Goal: Task Accomplishment & Management: Use online tool/utility

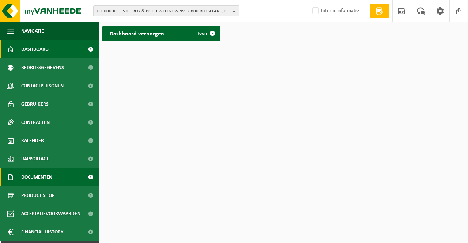
scroll to position [16, 0]
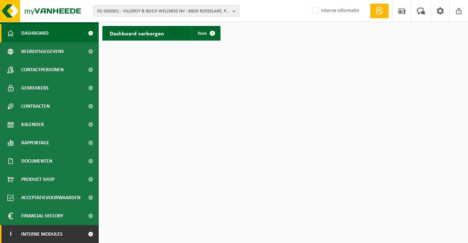
click at [82, 232] on span at bounding box center [90, 234] width 16 height 18
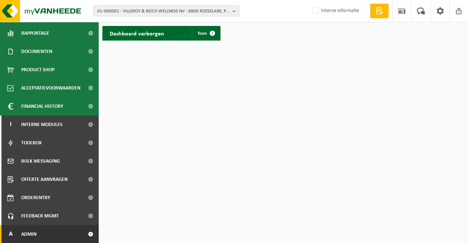
click at [30, 233] on span "Admin" at bounding box center [28, 234] width 15 height 18
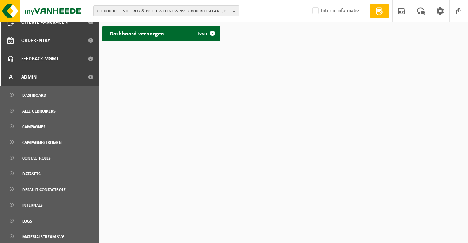
scroll to position [380, 0]
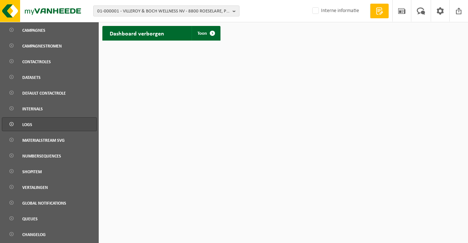
click at [30, 127] on span "Logs" at bounding box center [27, 125] width 10 height 14
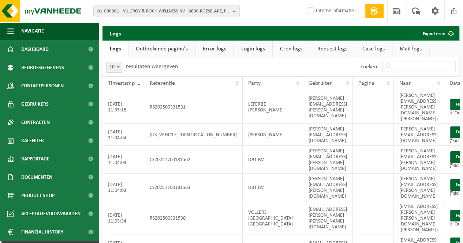
click at [212, 50] on link "Error logs" at bounding box center [214, 49] width 38 height 17
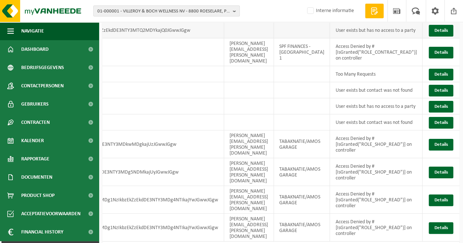
scroll to position [69, 0]
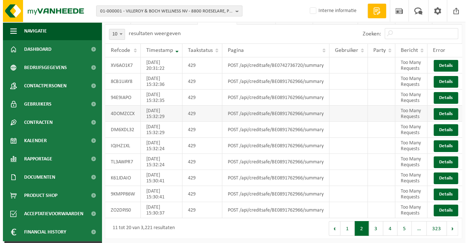
scroll to position [34, 0]
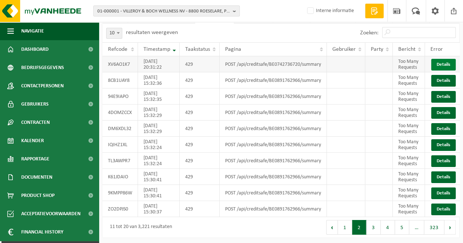
click at [439, 62] on button "Details" at bounding box center [443, 65] width 25 height 12
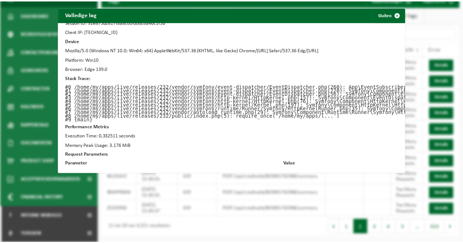
scroll to position [0, 0]
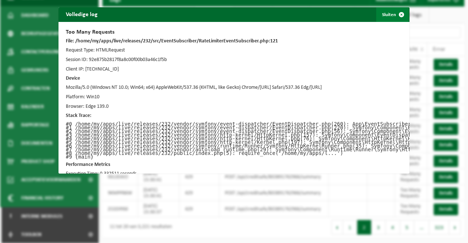
click at [395, 11] on span "button" at bounding box center [401, 14] width 15 height 15
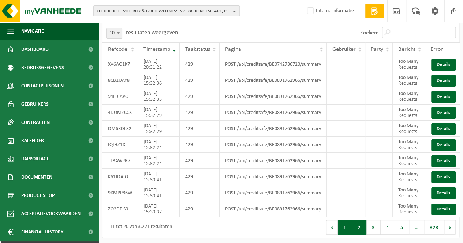
click at [345, 231] on button "1" at bounding box center [345, 227] width 14 height 15
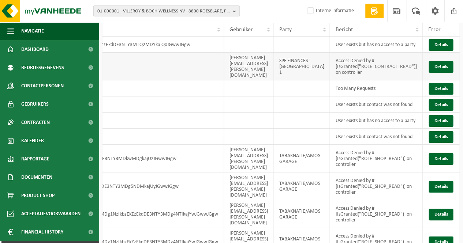
scroll to position [69, 0]
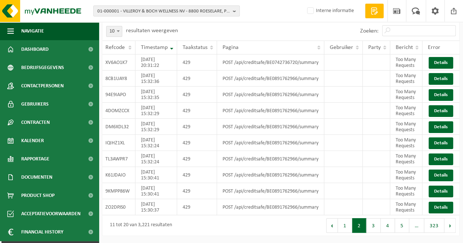
scroll to position [40, 0]
click at [374, 229] on button "3" at bounding box center [373, 225] width 14 height 15
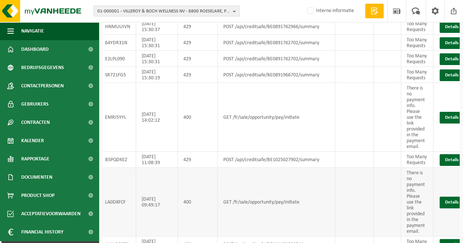
scroll to position [145, 0]
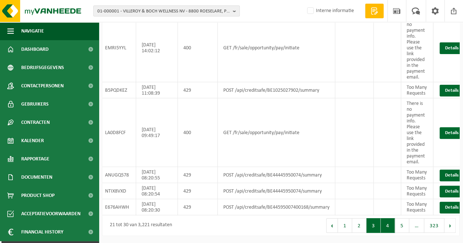
click at [388, 226] on button "4" at bounding box center [387, 225] width 14 height 15
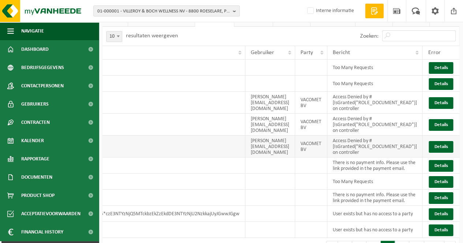
scroll to position [57, 0]
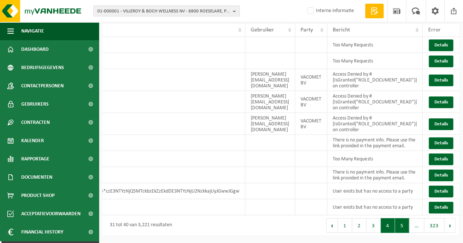
click at [404, 231] on button "5" at bounding box center [402, 225] width 14 height 15
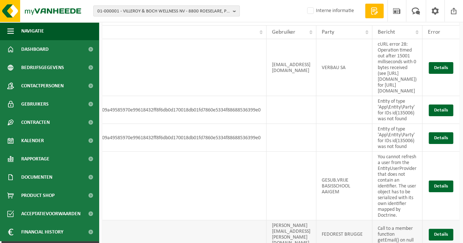
scroll to position [116, 0]
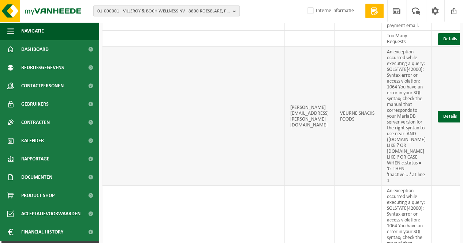
scroll to position [192, 0]
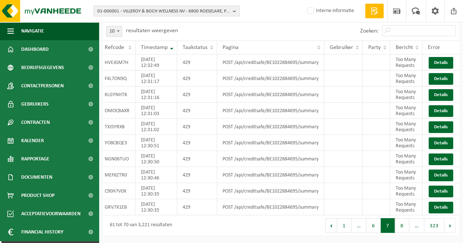
scroll to position [40, 0]
click at [405, 227] on button "8" at bounding box center [402, 225] width 14 height 15
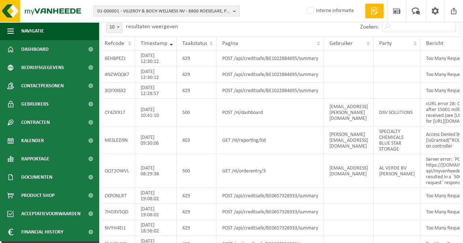
scroll to position [98, 0]
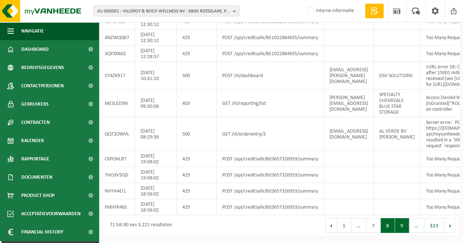
click at [402, 228] on button "9" at bounding box center [402, 225] width 14 height 15
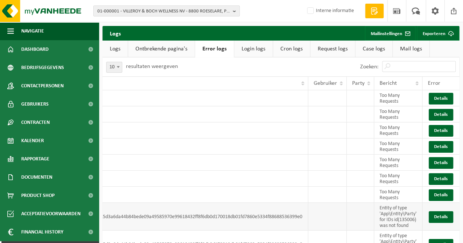
scroll to position [63, 0]
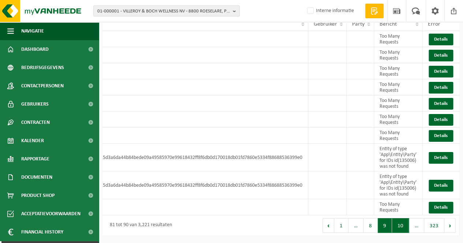
click at [400, 230] on button "10" at bounding box center [400, 225] width 17 height 15
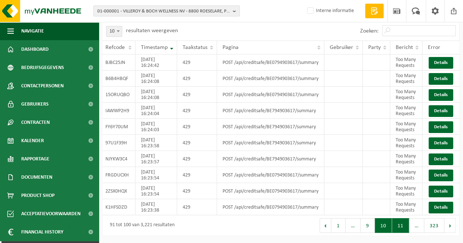
click at [397, 223] on button "11" at bounding box center [400, 225] width 17 height 15
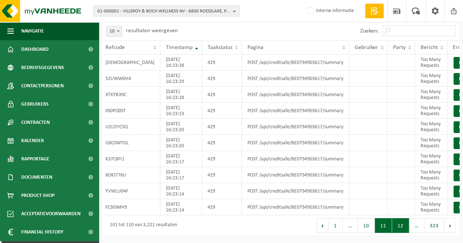
click at [402, 227] on button "12" at bounding box center [400, 225] width 17 height 15
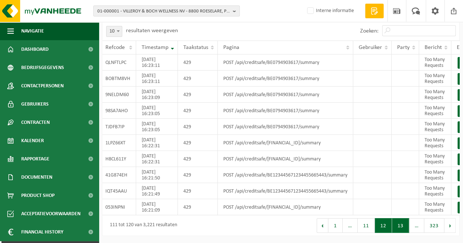
click at [399, 228] on button "13" at bounding box center [400, 225] width 17 height 15
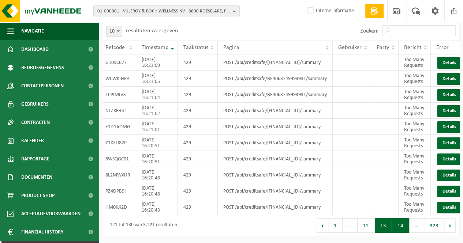
click at [403, 228] on button "14" at bounding box center [400, 225] width 17 height 15
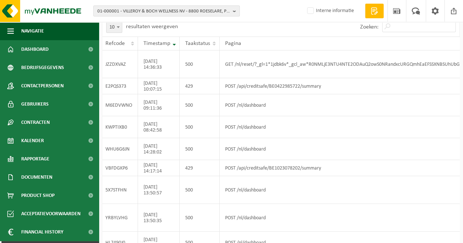
scroll to position [133, 0]
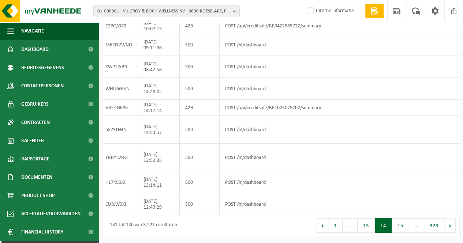
click at [384, 227] on button "14" at bounding box center [382, 225] width 17 height 15
click at [370, 227] on button "13" at bounding box center [365, 225] width 17 height 15
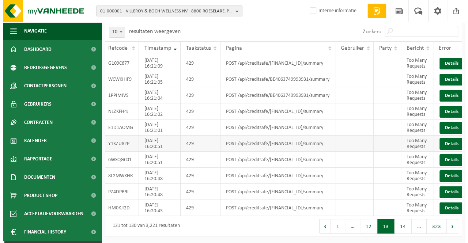
scroll to position [40, 0]
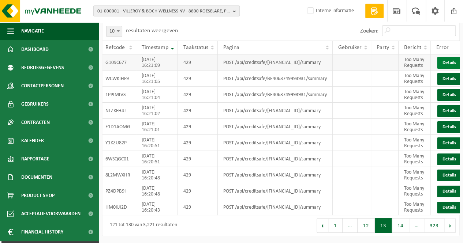
click at [449, 61] on button "Details" at bounding box center [449, 63] width 25 height 12
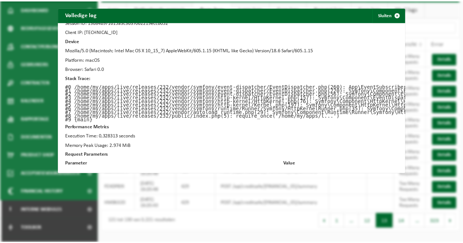
scroll to position [43, 0]
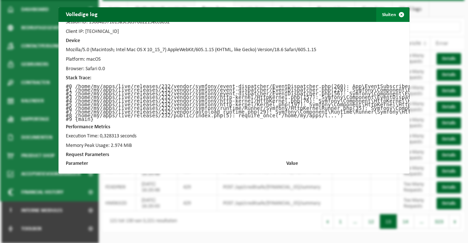
click at [399, 16] on span "button" at bounding box center [401, 14] width 15 height 15
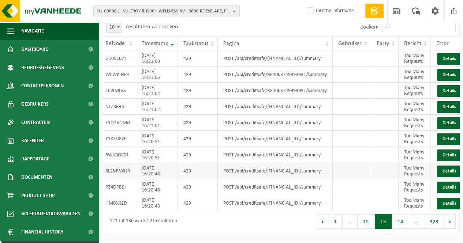
scroll to position [40, 0]
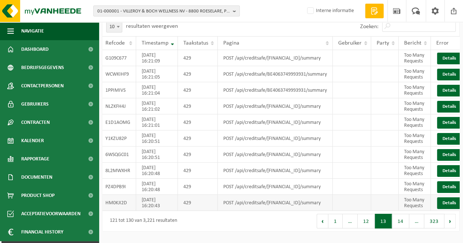
click at [281, 206] on td "POST /api/creditsafe/[FINANCIAL_ID]/summary" at bounding box center [275, 203] width 115 height 16
click at [445, 201] on button "Details" at bounding box center [449, 203] width 25 height 12
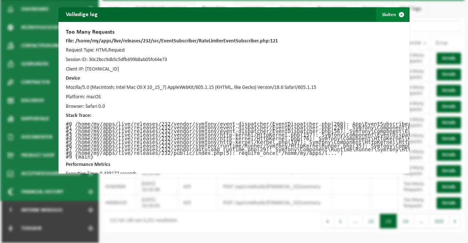
click at [400, 16] on span "button" at bounding box center [401, 14] width 15 height 15
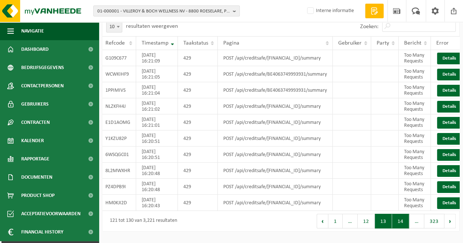
click at [400, 222] on button "14" at bounding box center [400, 221] width 17 height 15
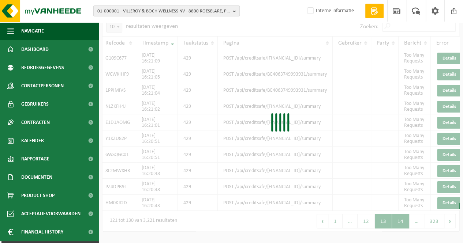
scroll to position [133, 0]
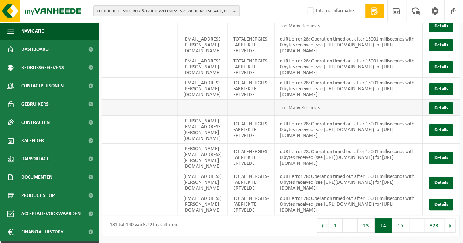
scroll to position [0, 772]
click at [402, 231] on button "15" at bounding box center [400, 225] width 17 height 15
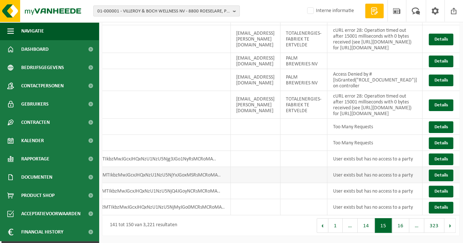
scroll to position [104, 0]
click at [404, 228] on button "16" at bounding box center [400, 225] width 17 height 15
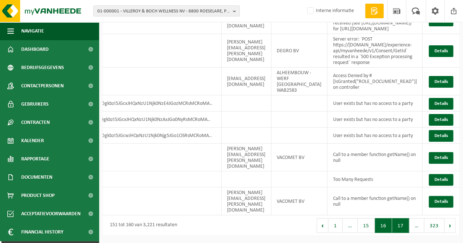
click at [399, 226] on button "17" at bounding box center [400, 225] width 17 height 15
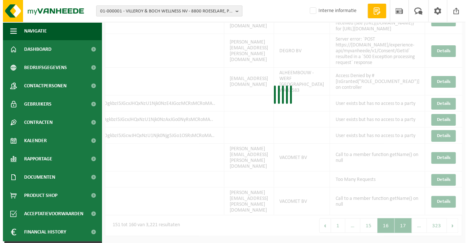
scroll to position [93, 0]
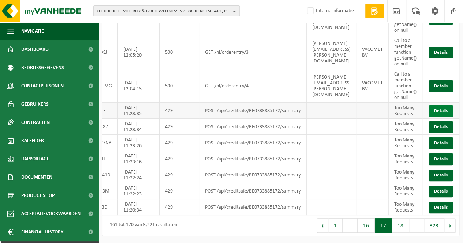
click at [430, 106] on button "Details" at bounding box center [440, 111] width 25 height 12
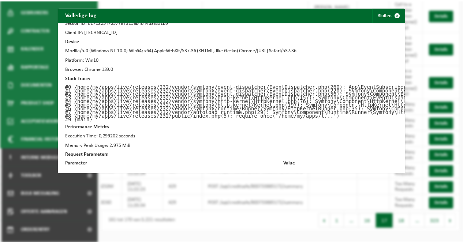
scroll to position [43, 0]
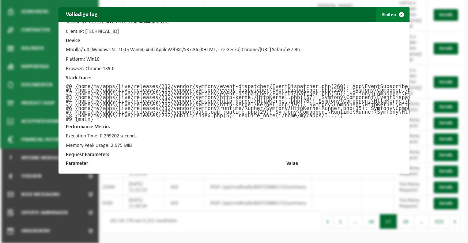
click at [400, 11] on span "button" at bounding box center [401, 14] width 15 height 15
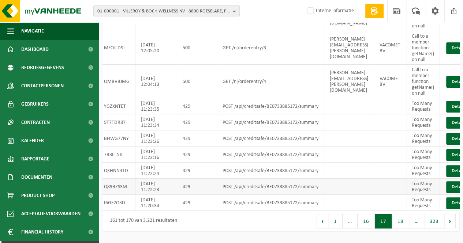
scroll to position [0, 0]
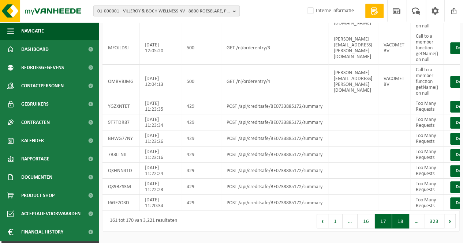
click at [403, 223] on button "18" at bounding box center [400, 221] width 17 height 15
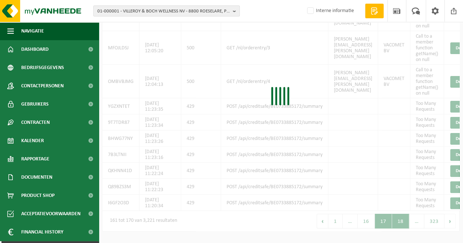
scroll to position [67, 0]
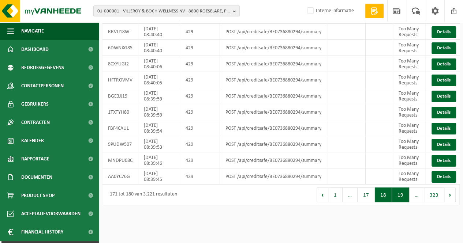
click at [396, 198] on button "19" at bounding box center [400, 195] width 17 height 15
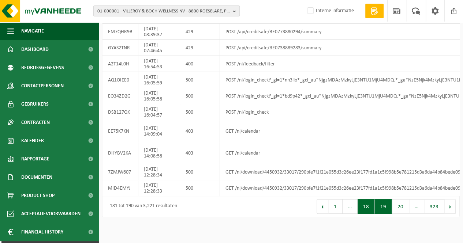
click at [367, 211] on button "18" at bounding box center [365, 206] width 17 height 15
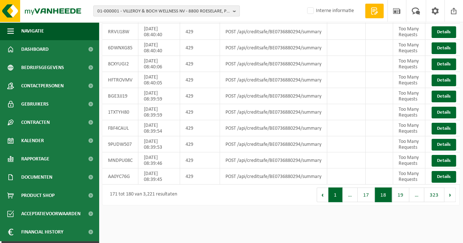
click at [339, 200] on button "1" at bounding box center [335, 195] width 14 height 15
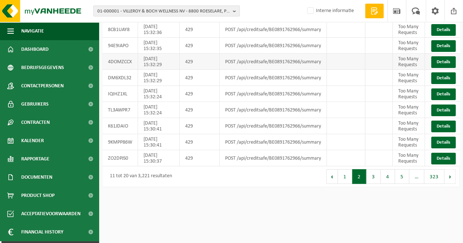
scroll to position [84, 0]
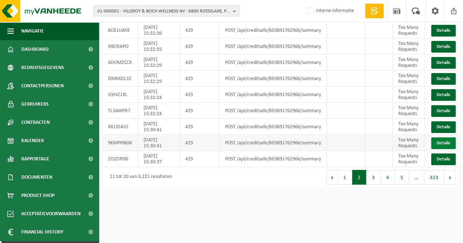
click at [445, 143] on button "Details" at bounding box center [443, 143] width 25 height 12
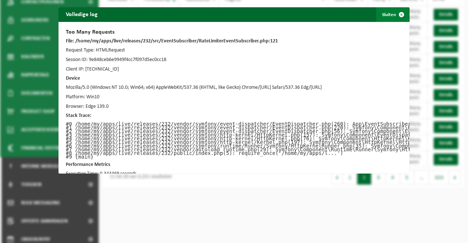
click at [384, 13] on button "Sluiten" at bounding box center [392, 14] width 33 height 15
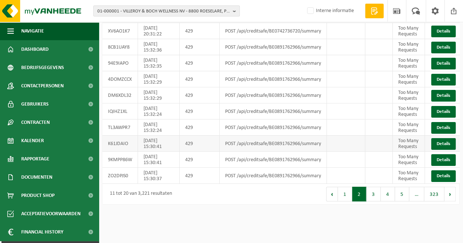
scroll to position [67, 0]
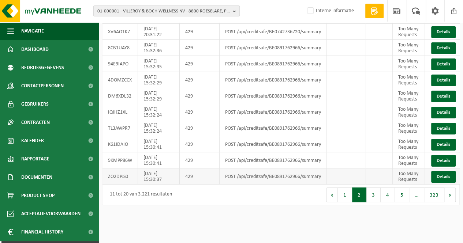
click at [284, 176] on td "POST /api/creditsafe/BE0891762966/summary" at bounding box center [272, 177] width 107 height 16
copy td "BE0891762966"
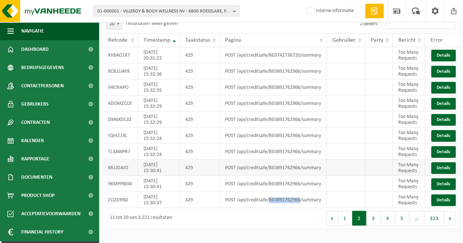
scroll to position [44, 0]
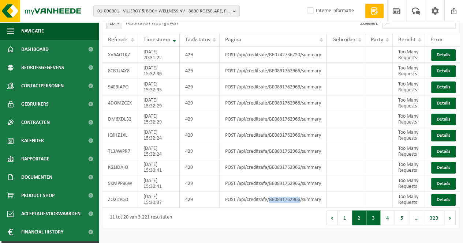
click at [378, 225] on button "3" at bounding box center [373, 218] width 14 height 15
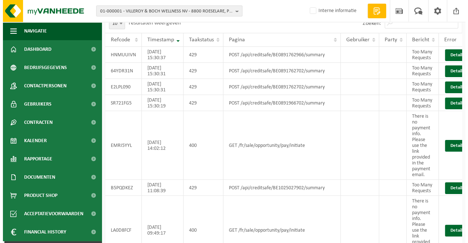
scroll to position [145, 0]
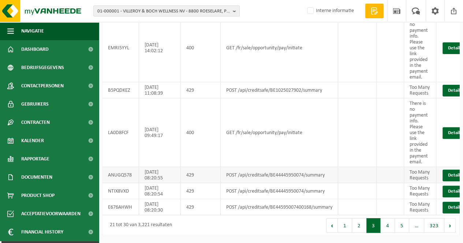
click at [276, 169] on td "POST /api/creditsafe/BE44445950074/summary" at bounding box center [279, 175] width 117 height 16
click at [448, 171] on button "Details" at bounding box center [454, 176] width 25 height 12
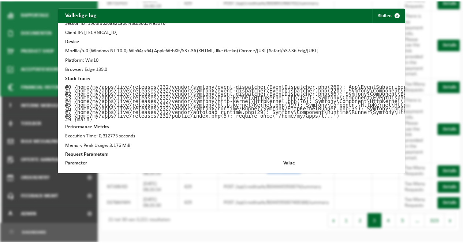
scroll to position [0, 0]
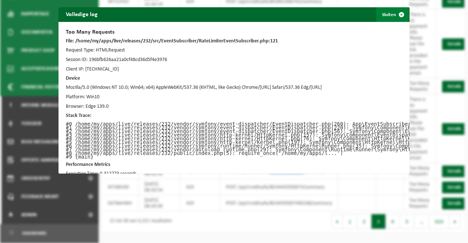
click at [386, 8] on button "Sluiten" at bounding box center [392, 14] width 33 height 15
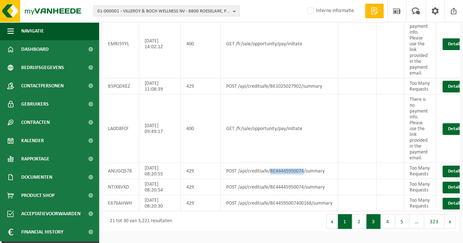
click at [352, 223] on button "1" at bounding box center [345, 221] width 14 height 15
